Goal: Find contact information: Find contact information

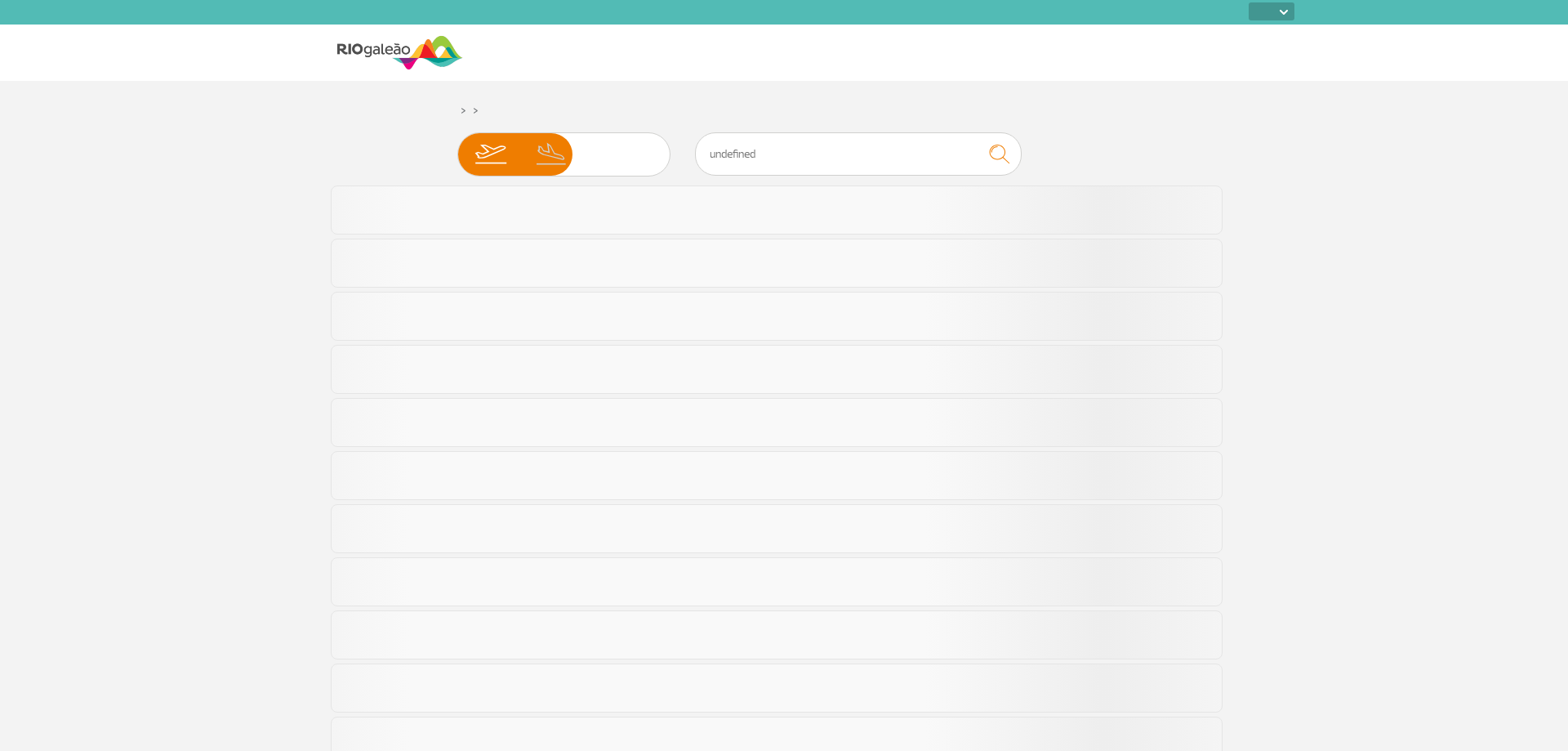
select select
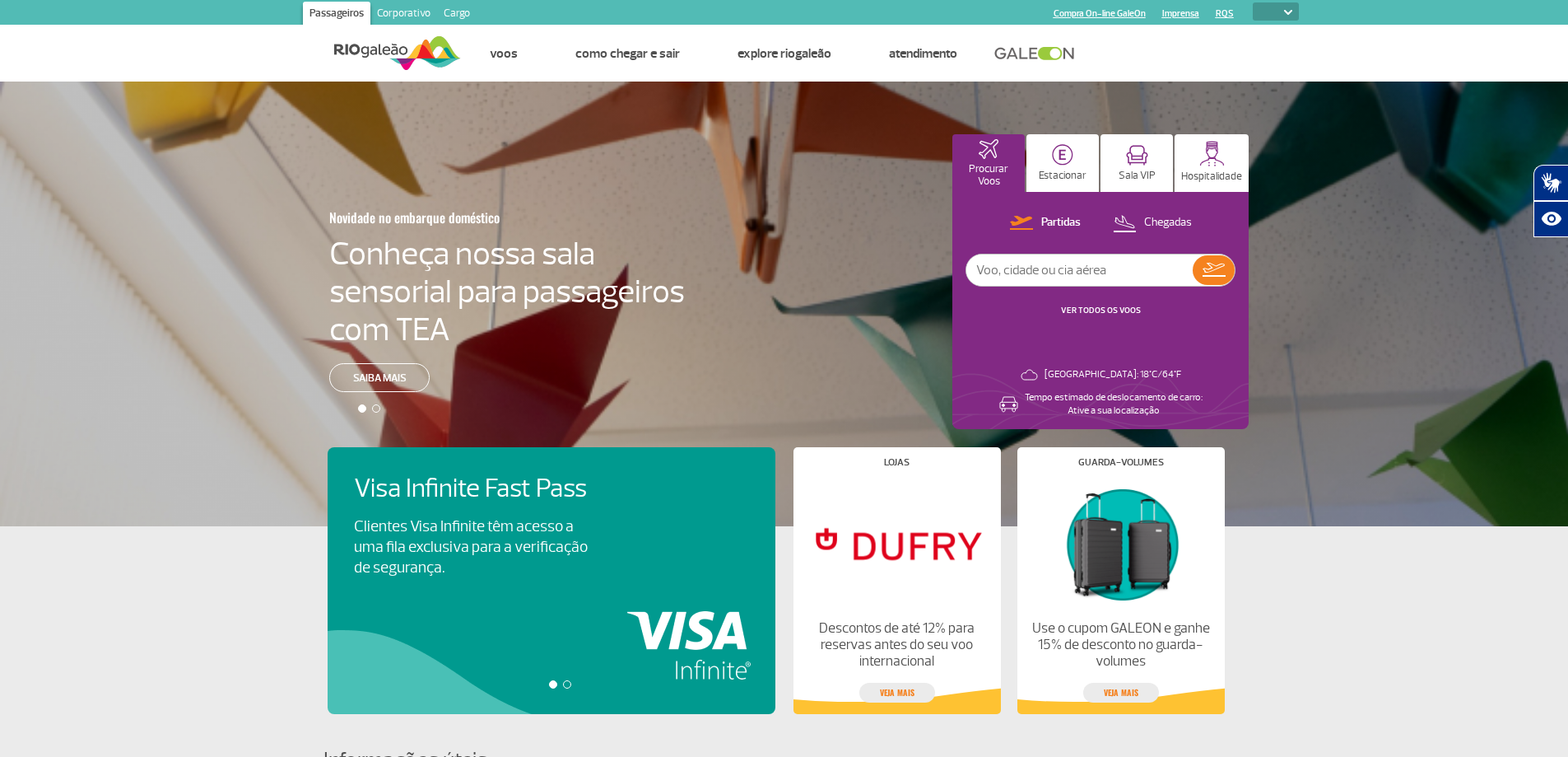
select select
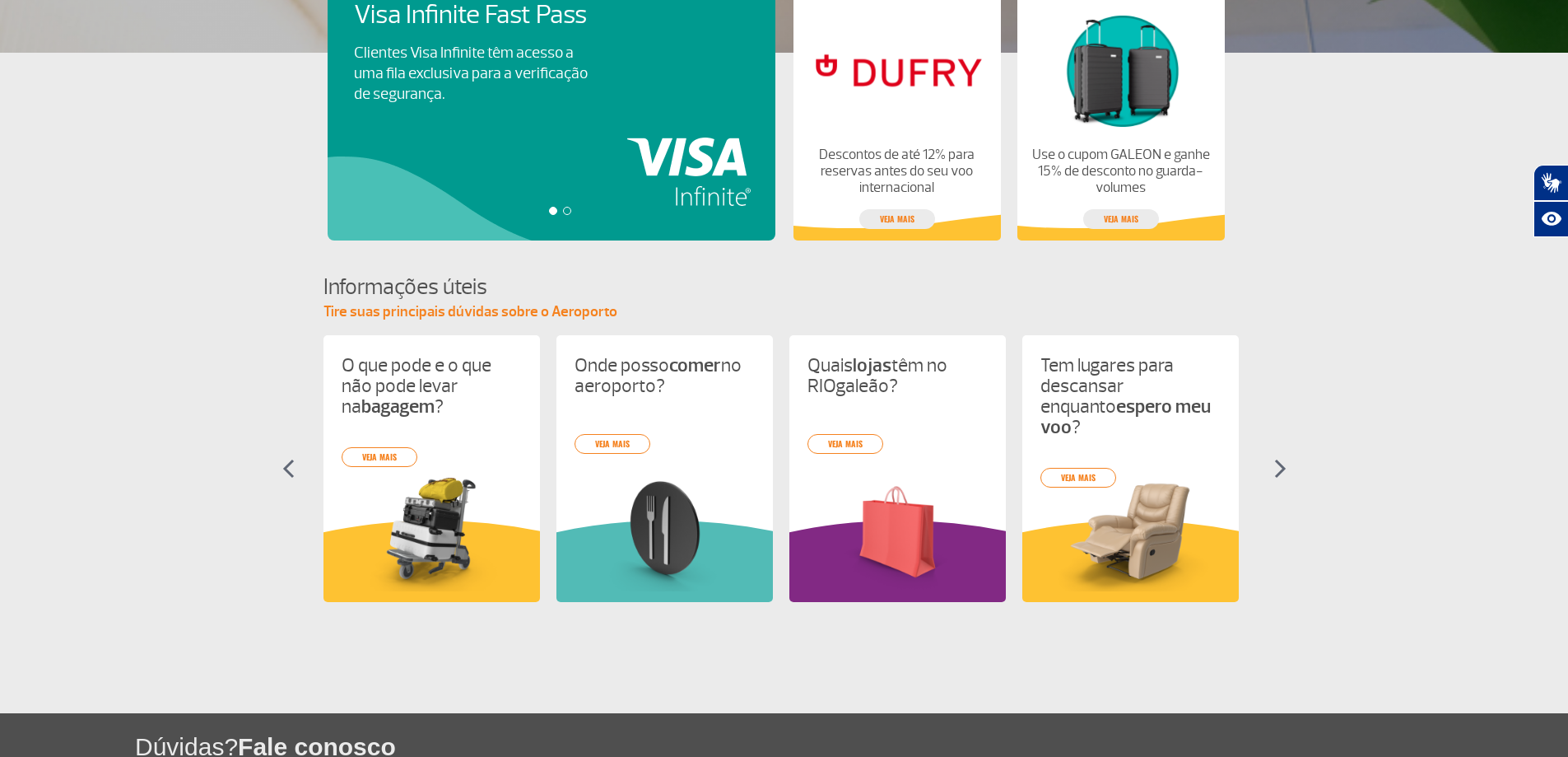
scroll to position [550, 0]
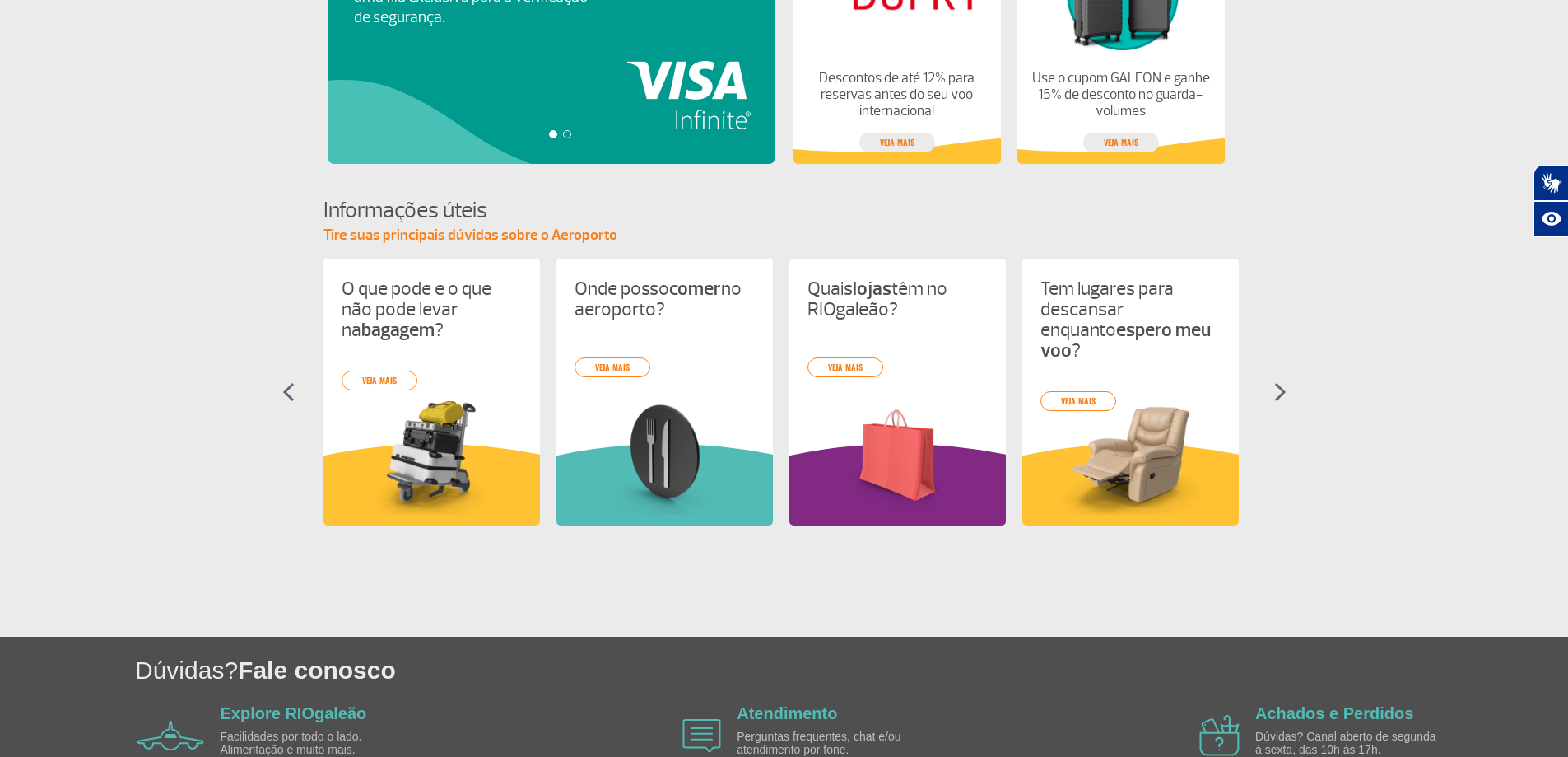
click at [1280, 388] on img at bounding box center [1280, 392] width 13 height 19
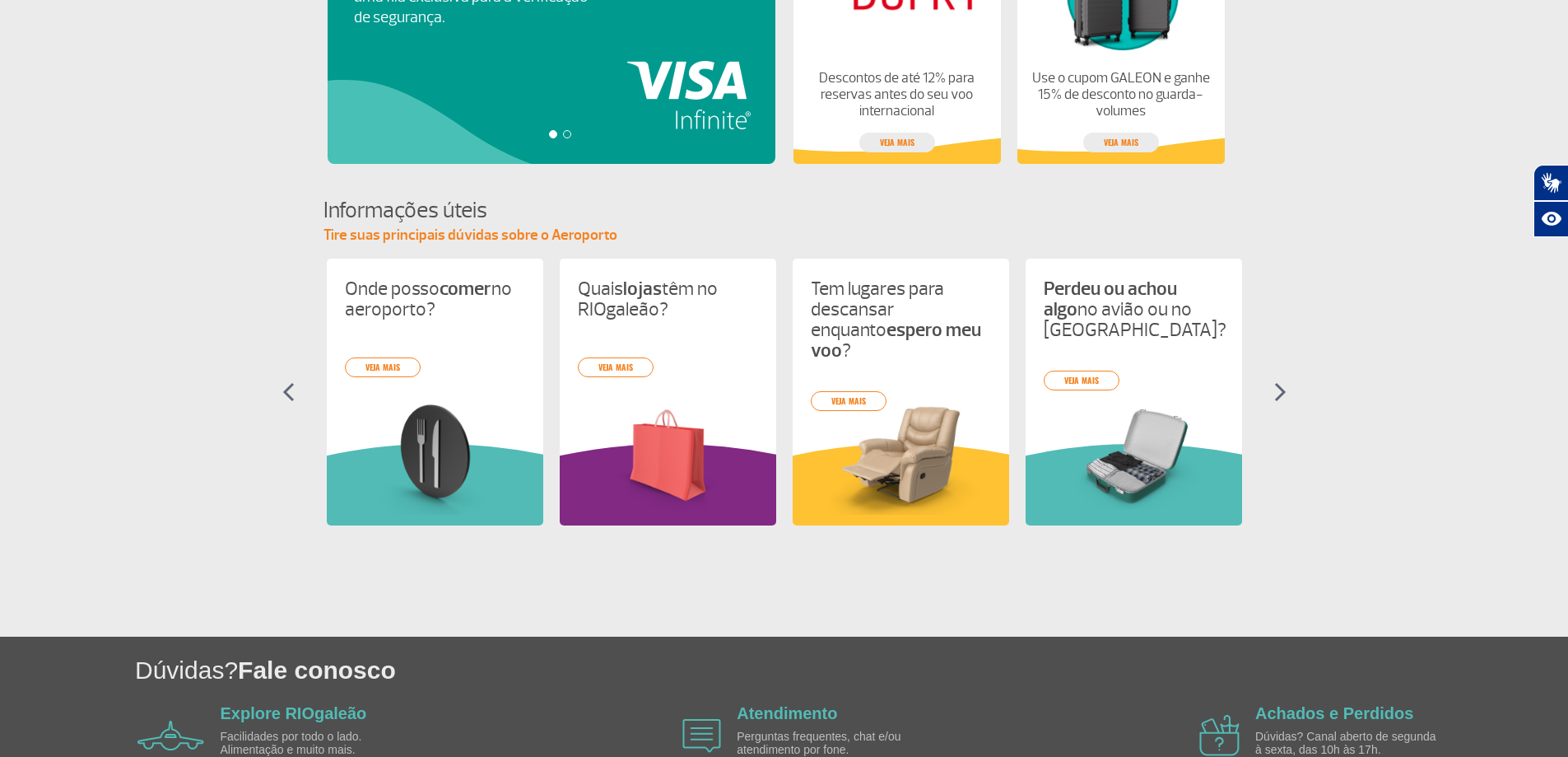
scroll to position [0, 233]
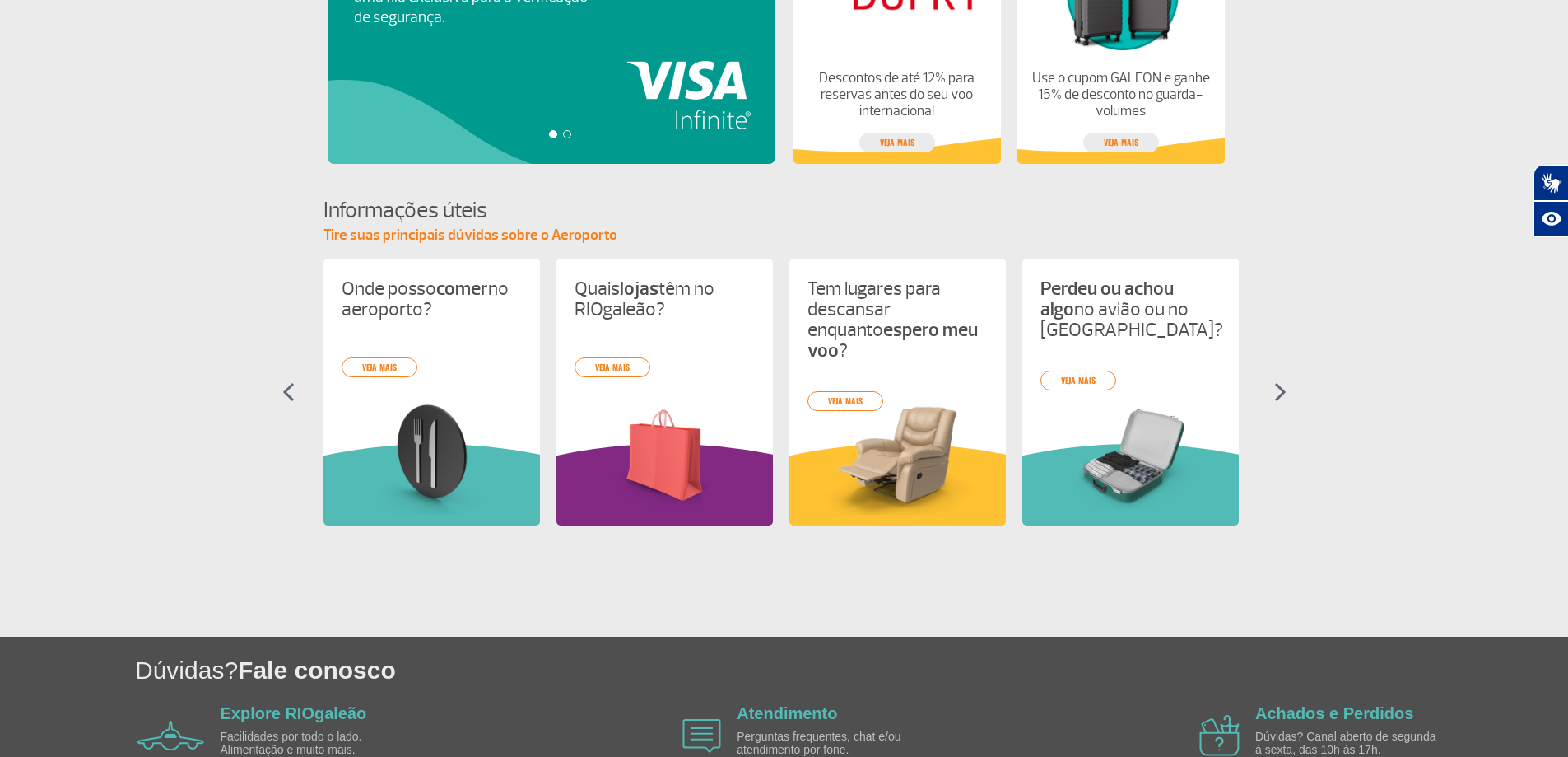
click at [1280, 388] on img at bounding box center [1280, 392] width 13 height 19
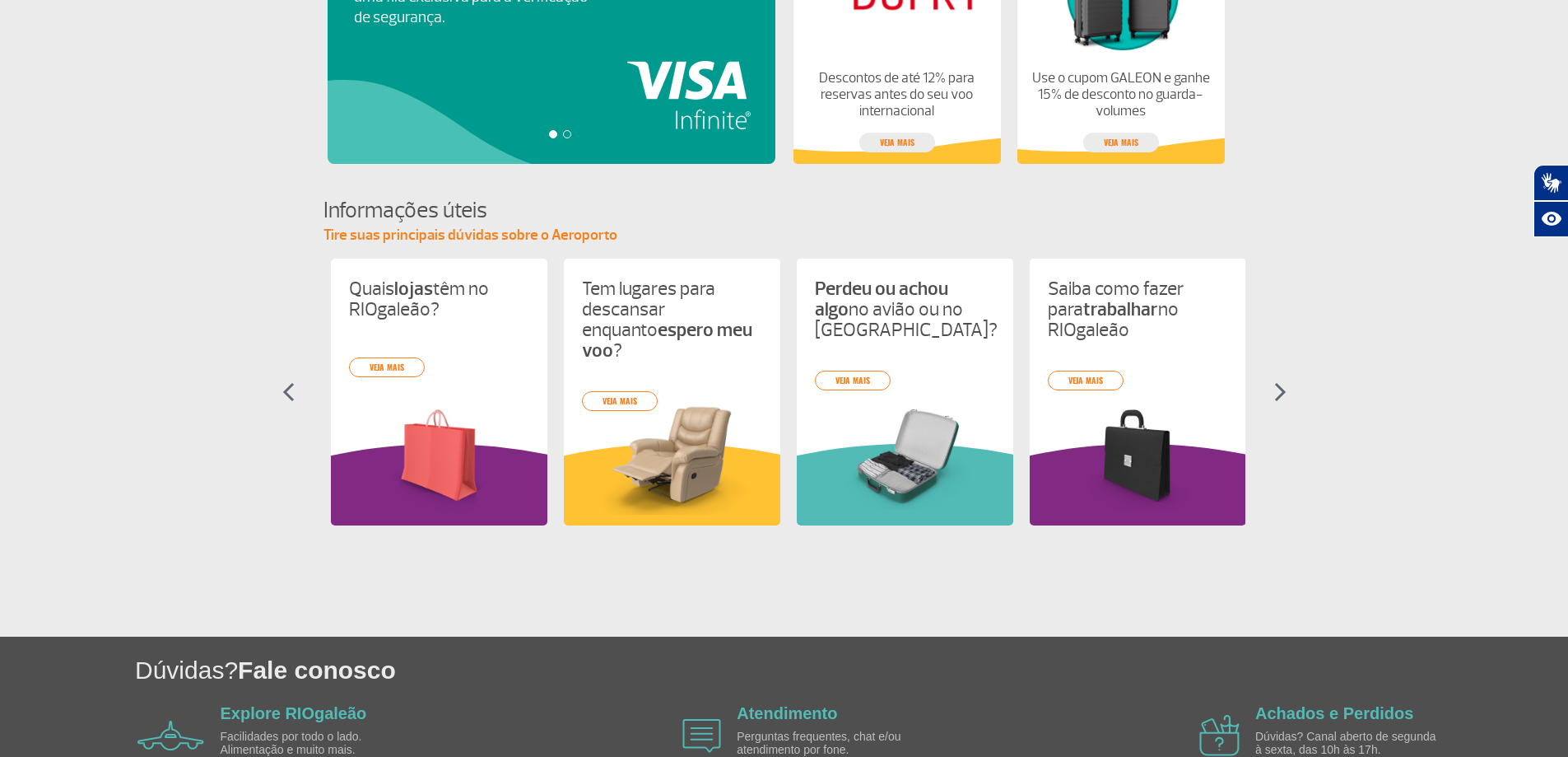
scroll to position [0, 465]
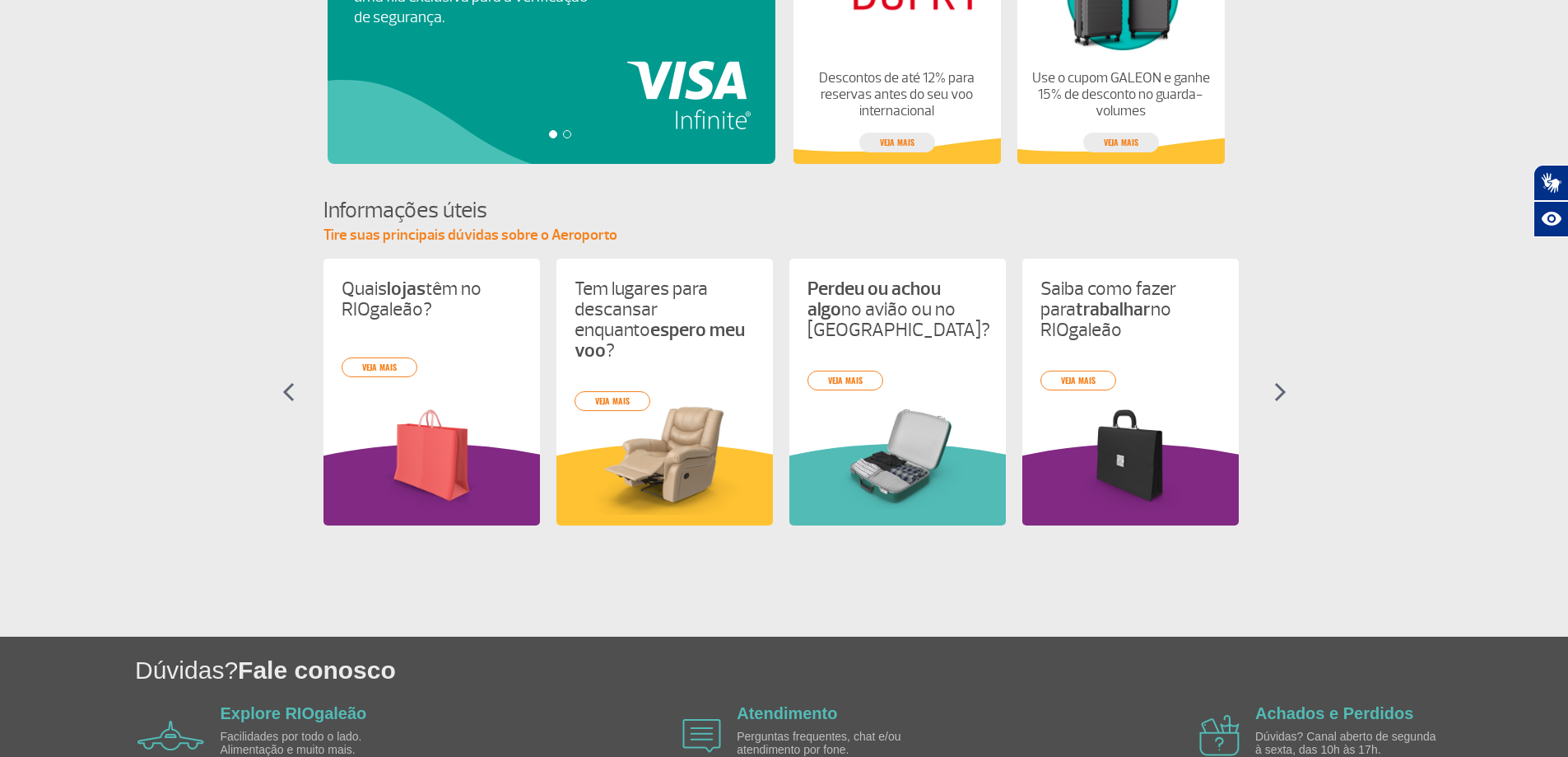
click at [1280, 388] on img at bounding box center [1280, 392] width 13 height 19
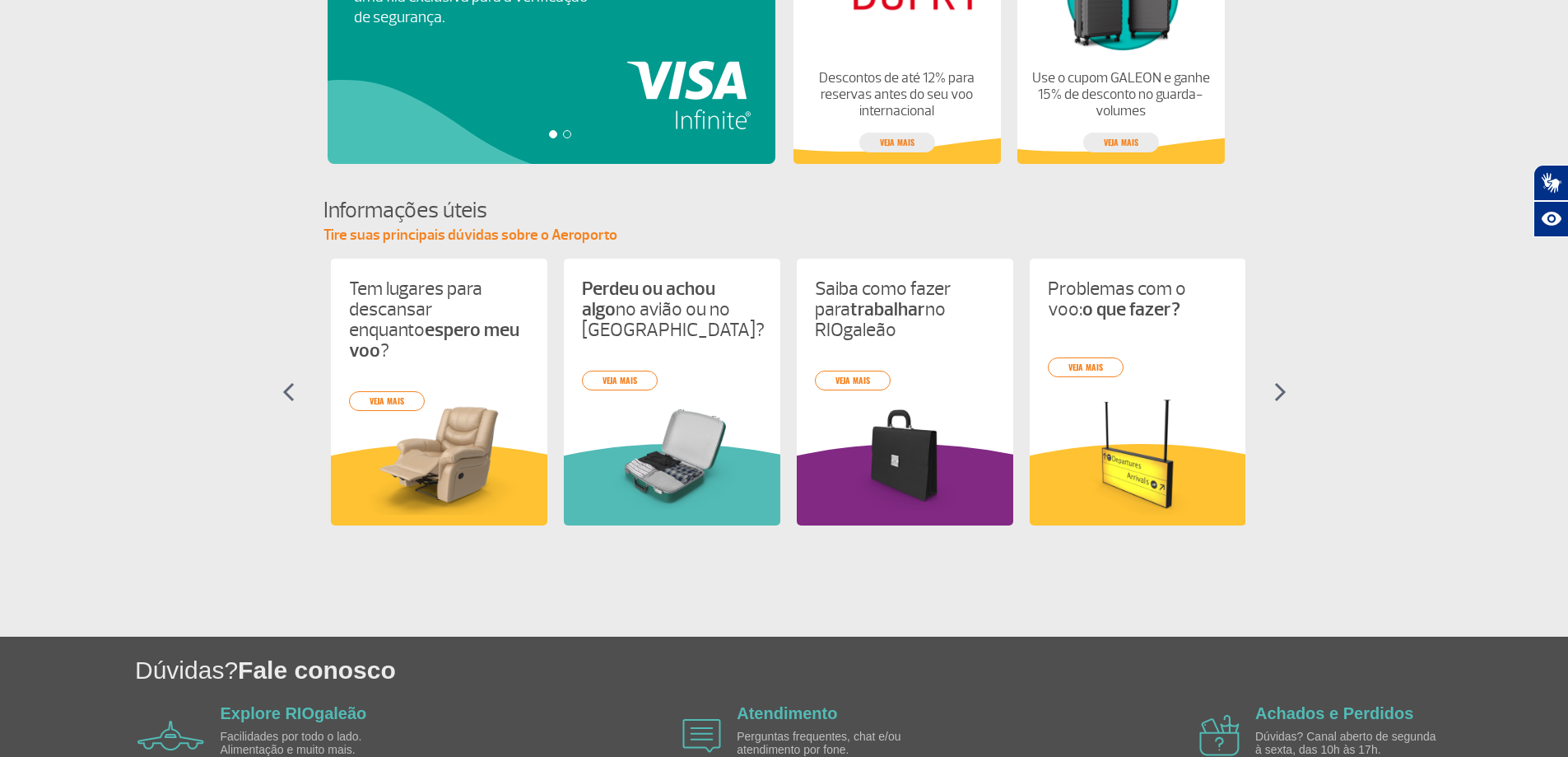
scroll to position [0, 699]
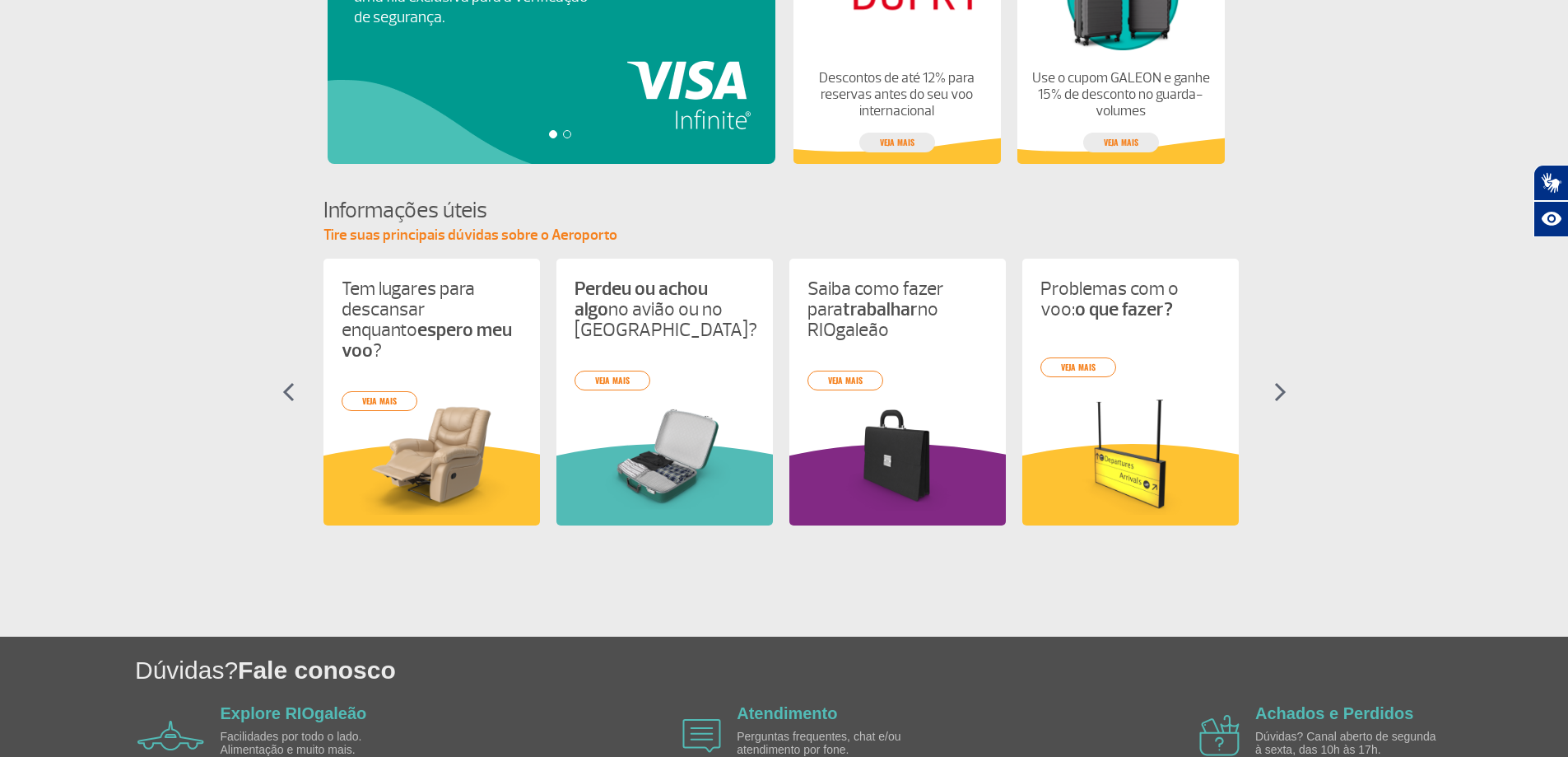
click at [1280, 388] on img at bounding box center [1280, 392] width 13 height 19
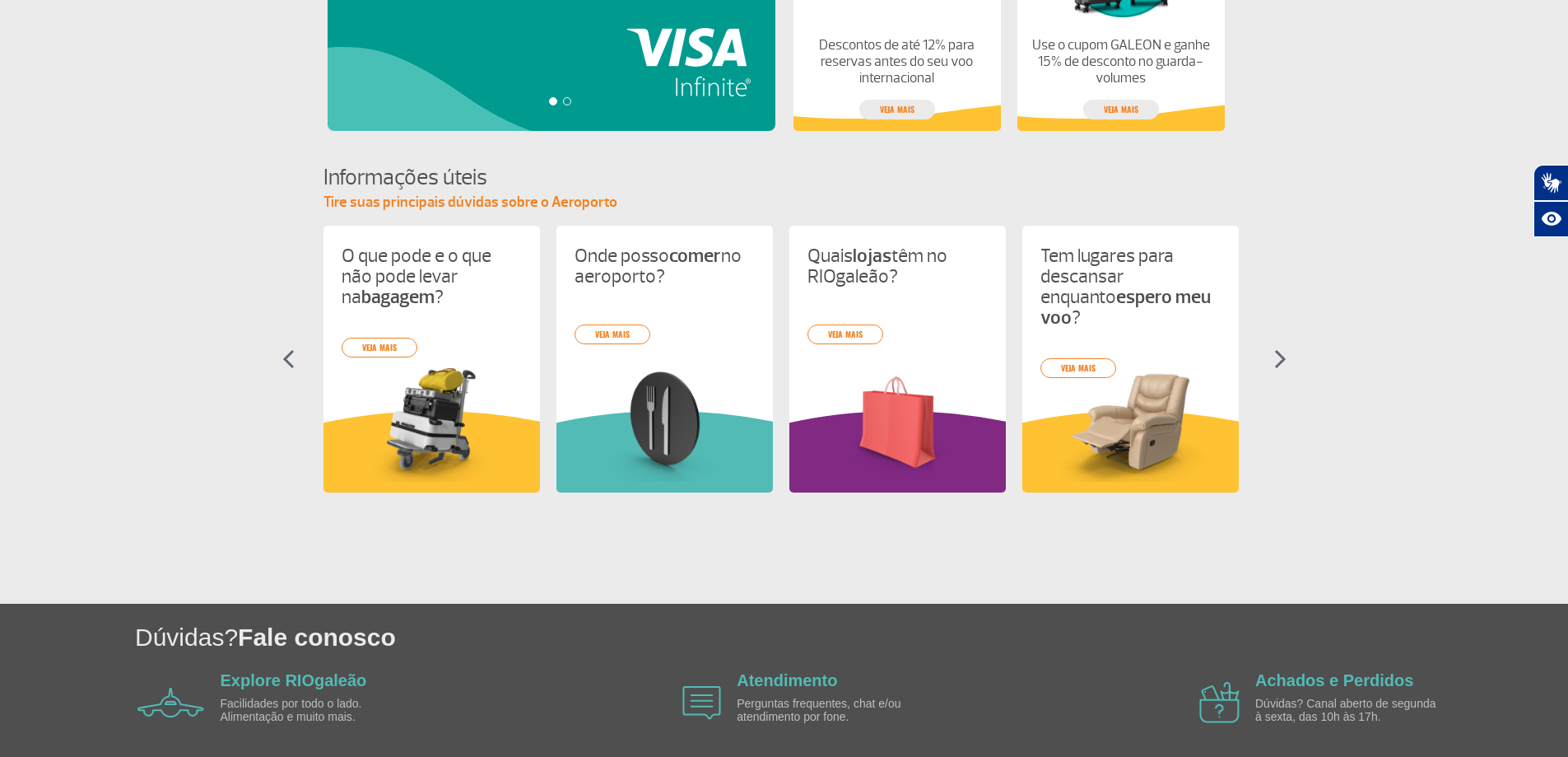
scroll to position [647, 0]
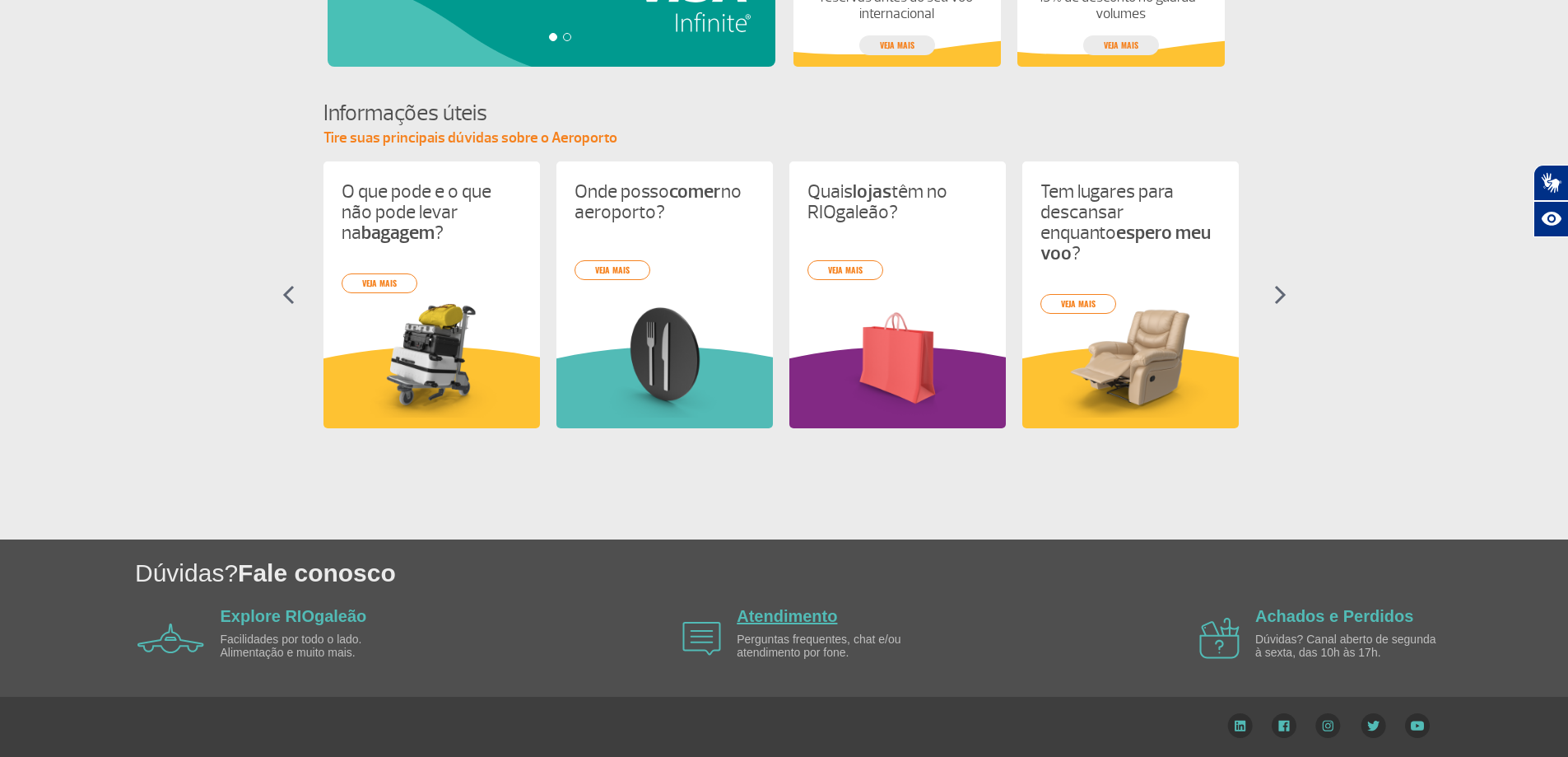
click at [785, 619] on link "Atendimento" at bounding box center [786, 615] width 100 height 18
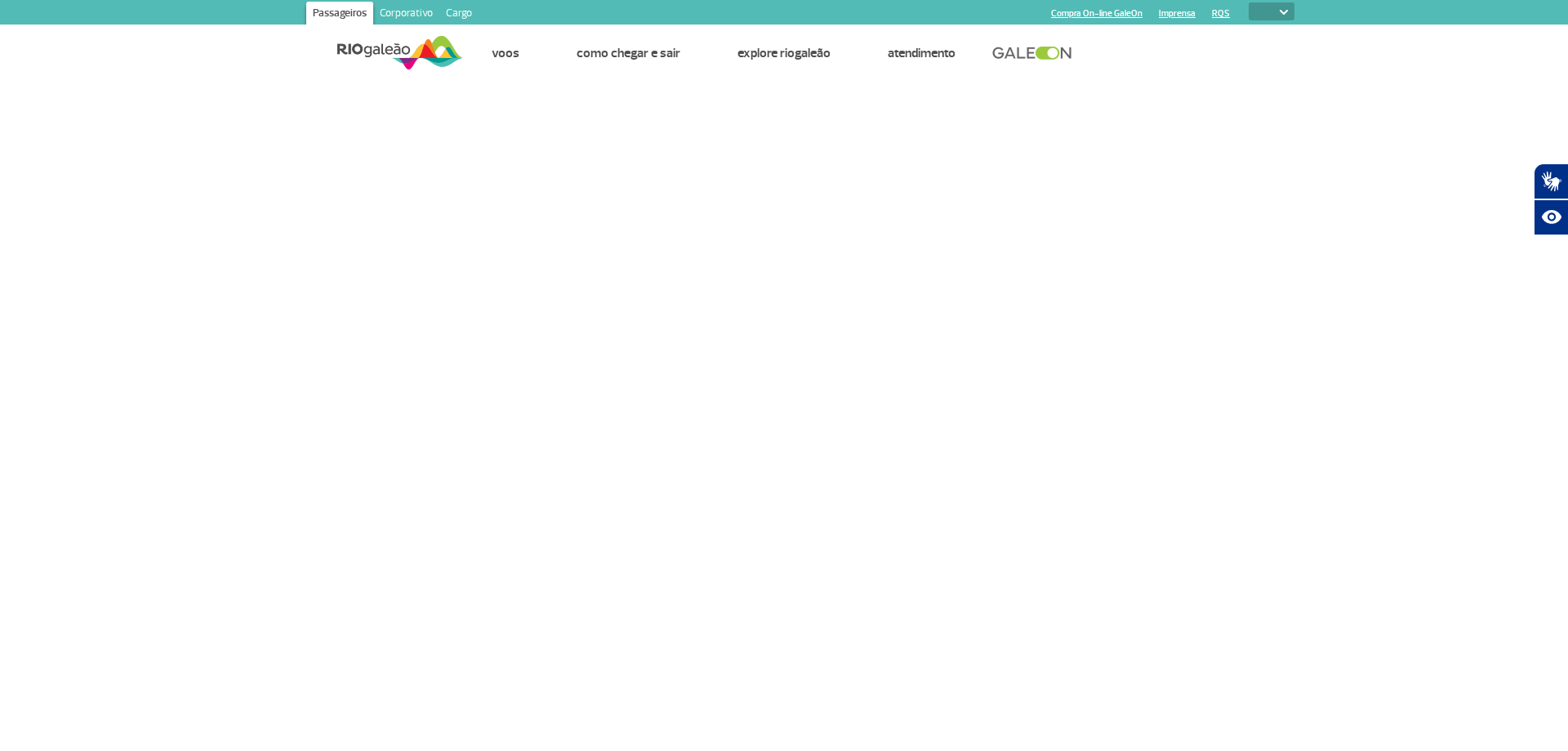
select select
